Goal: Transaction & Acquisition: Download file/media

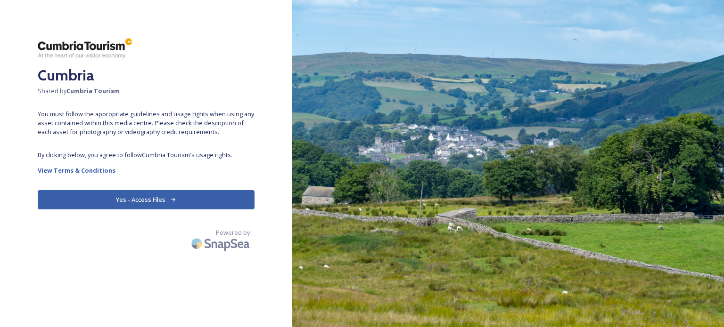
click at [168, 199] on button "Yes - Access Files" at bounding box center [146, 199] width 217 height 19
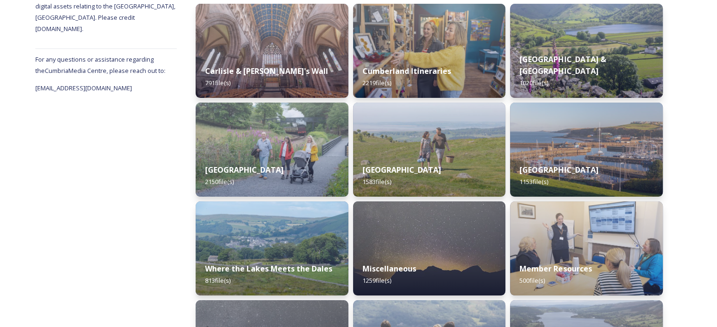
scroll to position [149, 0]
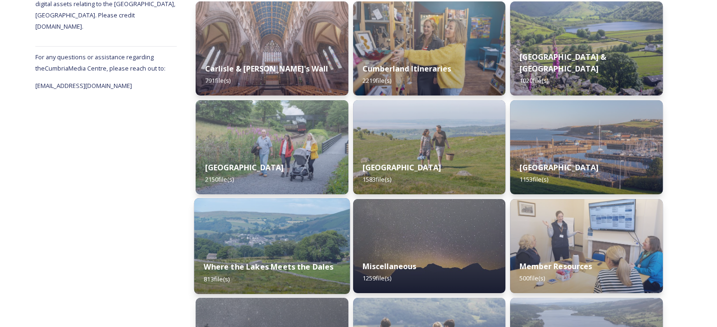
click at [245, 265] on strong "Where the Lakes Meets the Dales" at bounding box center [269, 267] width 130 height 10
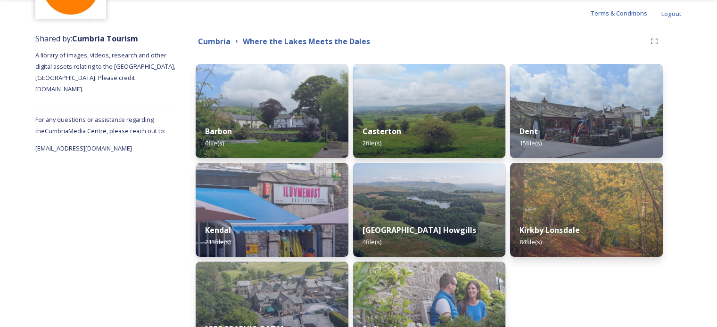
scroll to position [94, 0]
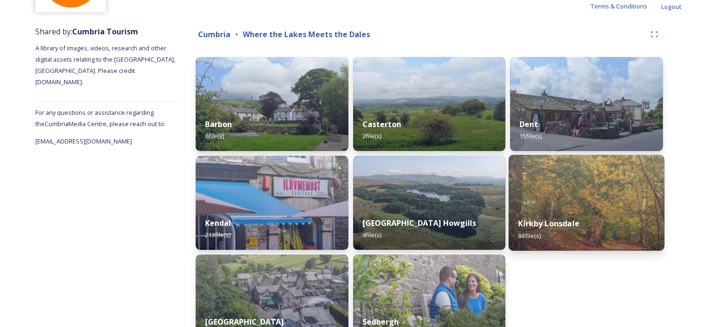
click at [571, 227] on strong "Kirkby Lonsdale" at bounding box center [548, 224] width 61 height 10
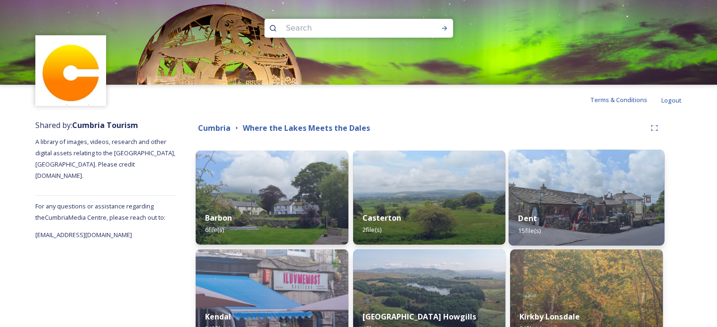
click at [602, 194] on img at bounding box center [586, 198] width 156 height 96
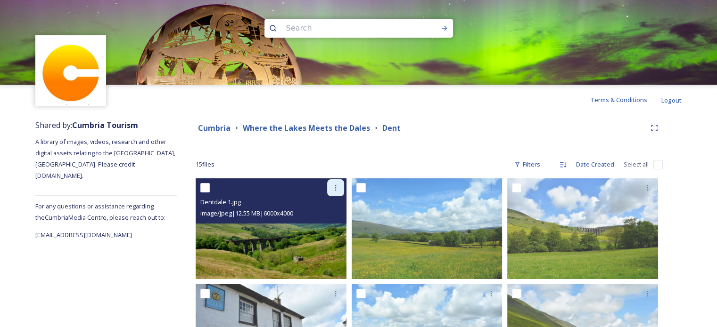
click at [337, 185] on icon at bounding box center [336, 188] width 8 height 8
click at [322, 225] on span "Download" at bounding box center [324, 226] width 29 height 9
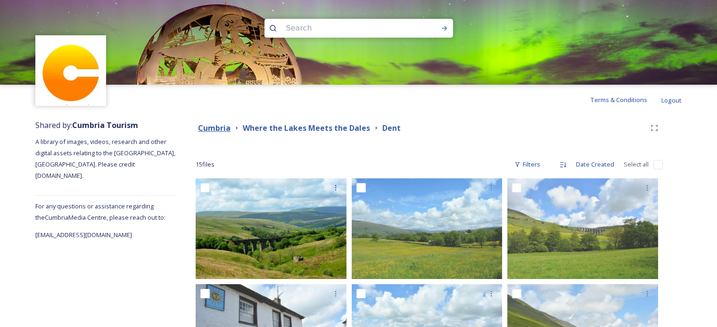
click at [210, 131] on strong "Cumbria" at bounding box center [214, 128] width 33 height 10
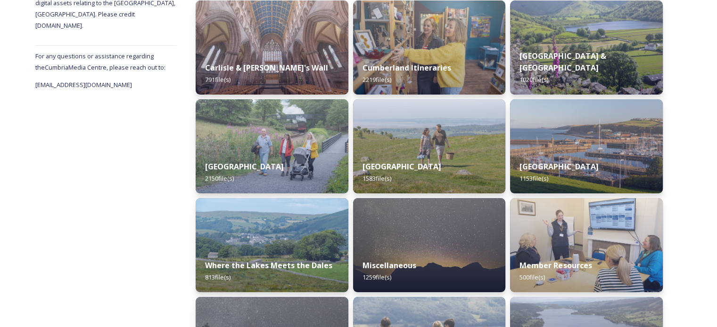
scroll to position [151, 0]
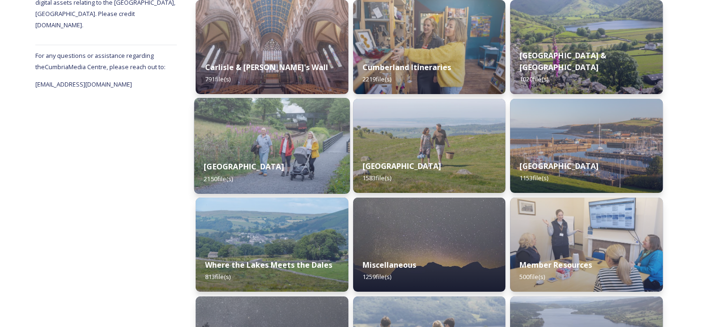
click at [245, 171] on strong "[GEOGRAPHIC_DATA]" at bounding box center [244, 167] width 80 height 10
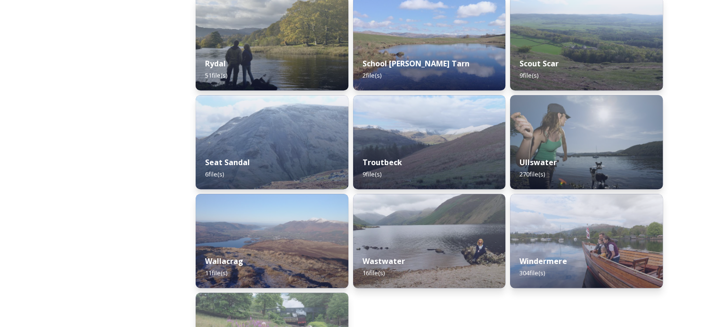
scroll to position [860, 0]
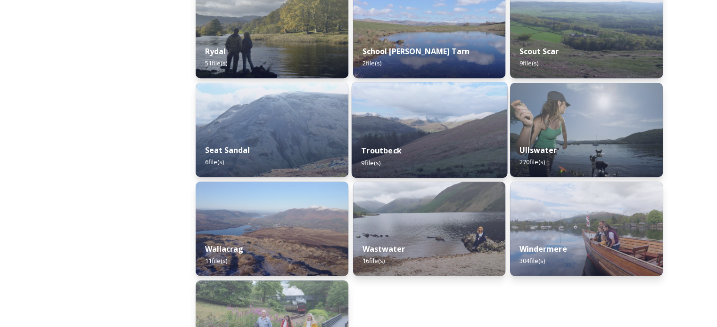
click at [437, 120] on img at bounding box center [429, 130] width 156 height 96
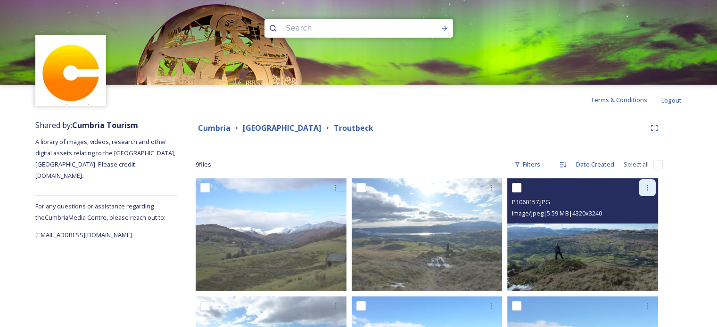
click at [649, 184] on icon at bounding box center [647, 188] width 8 height 8
click at [641, 229] on span "Download" at bounding box center [636, 226] width 29 height 9
